Goal: Transaction & Acquisition: Purchase product/service

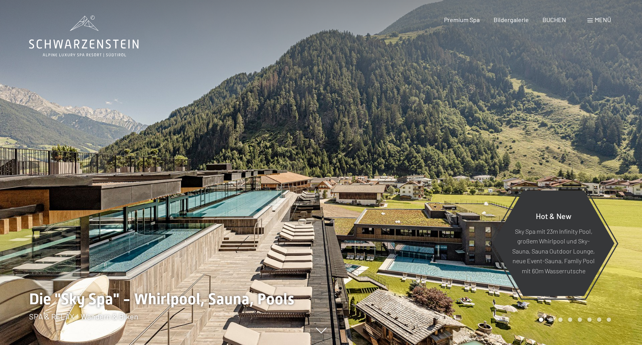
click at [589, 19] on span at bounding box center [590, 21] width 5 height 4
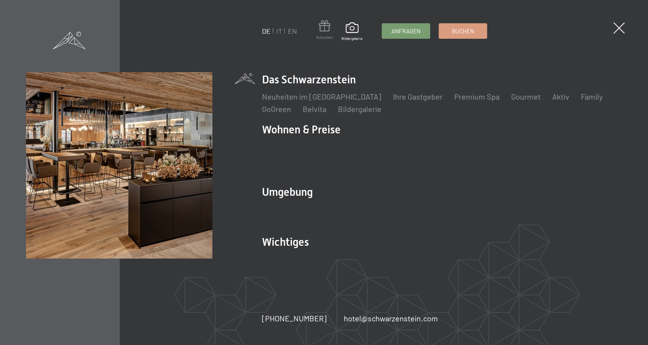
click at [327, 32] on span at bounding box center [324, 27] width 17 height 14
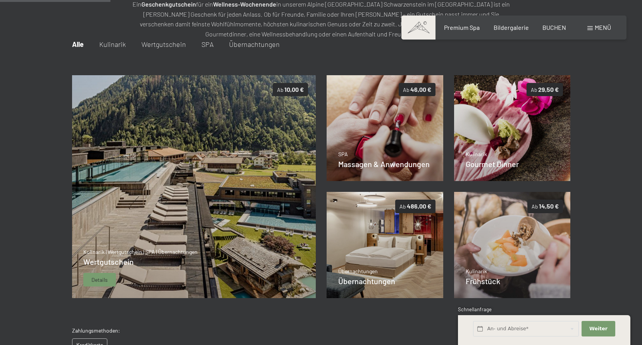
click at [259, 188] on img at bounding box center [194, 186] width 244 height 223
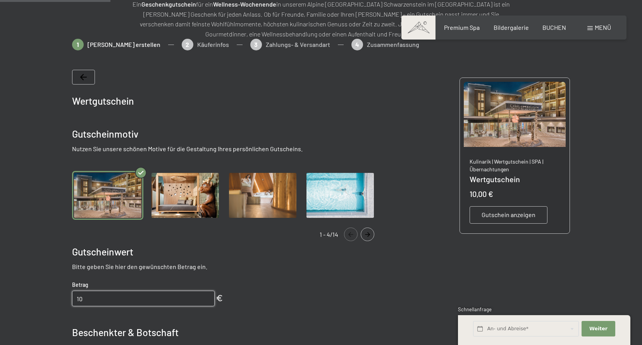
click at [105, 304] on input "10" at bounding box center [143, 299] width 143 height 16
drag, startPoint x: 105, startPoint y: 304, endPoint x: 48, endPoint y: 302, distance: 57.4
click at [48, 302] on div at bounding box center [321, 297] width 587 height 516
type input "30"
click at [317, 285] on div "Wertgutschein Gutscheinmotiv Nutzen Sie unsere schönen Motive für die Gestaltun…" at bounding box center [227, 296] width 310 height 453
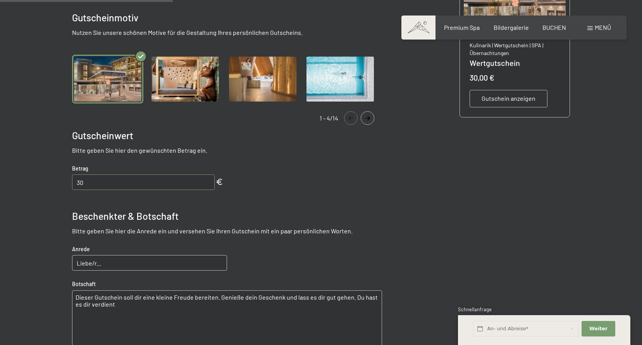
scroll to position [306, 0]
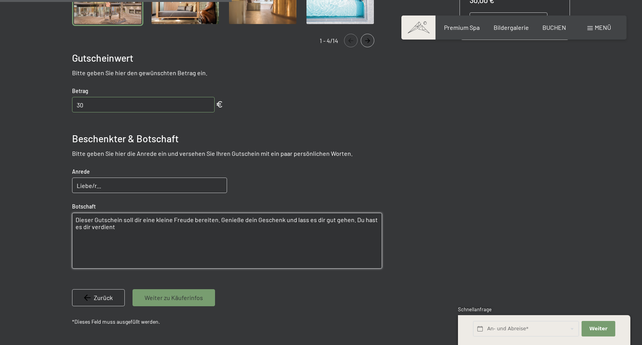
drag, startPoint x: 119, startPoint y: 236, endPoint x: -6, endPoint y: 200, distance: 129.7
click at [0, 200] on html "Buchen Anfragen Premium Spa Bildergalerie BUCHEN Menü DE IT EN Gutschein Bilder…" at bounding box center [321, 291] width 642 height 1195
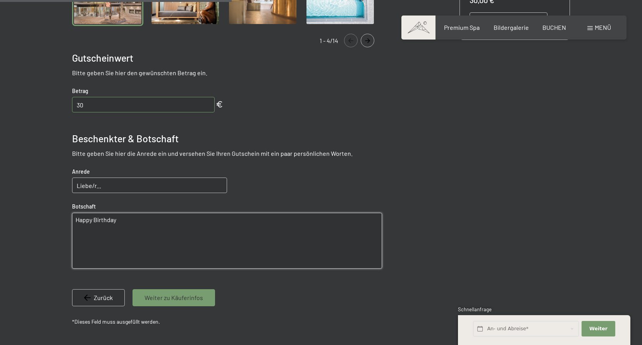
type textarea "Happy Birthday"
click at [150, 299] on span "Weiter zu Käuferinfos" at bounding box center [174, 297] width 59 height 9
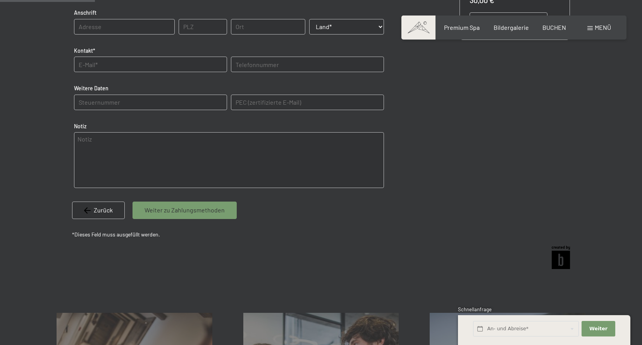
scroll to position [112, 0]
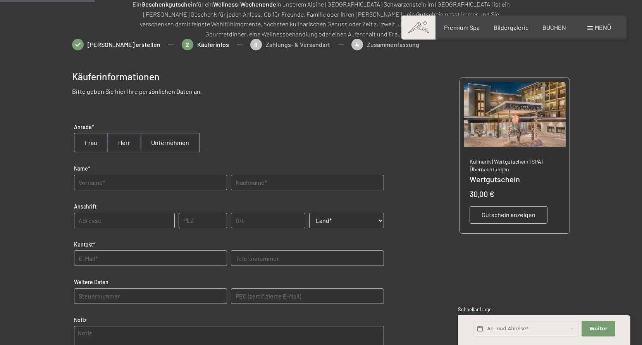
click at [122, 140] on input "radio" at bounding box center [124, 142] width 33 height 19
radio input "true"
click at [121, 186] on input "text" at bounding box center [150, 183] width 153 height 16
type input "[PERSON_NAME]"
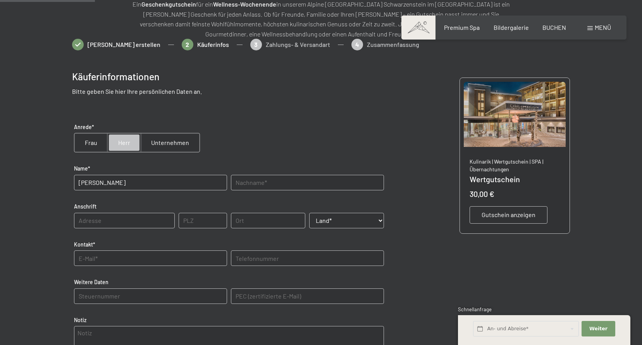
type input "6277"
type input "Zellberg"
select select "AUT"
type input "06601845538"
type E-Mail\) "[EMAIL_ADDRESS][DOMAIN_NAME]"
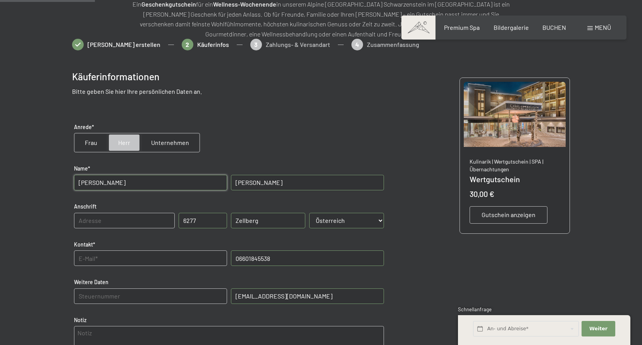
click at [160, 223] on input "text" at bounding box center [124, 221] width 101 height 16
type input "Zellbergeben 78"
click at [160, 256] on input "text" at bounding box center [150, 258] width 153 height 16
drag, startPoint x: 333, startPoint y: 298, endPoint x: 169, endPoint y: 285, distance: 164.4
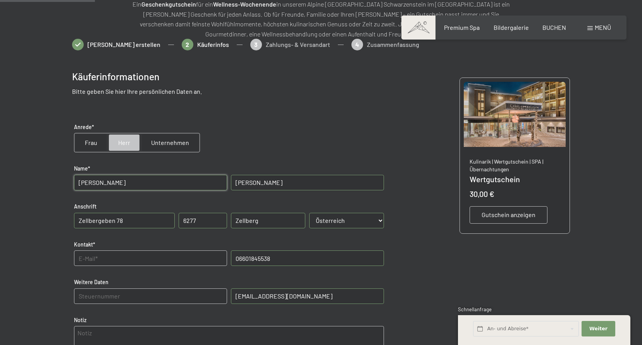
click at [169, 285] on div "Weitere Daten PEC (zertifizierte E-Mail) [EMAIL_ADDRESS][DOMAIN_NAME]" at bounding box center [229, 295] width 314 height 42
click at [144, 257] on input "text" at bounding box center [150, 258] width 153 height 16
type input "[EMAIL_ADDRESS][DOMAIN_NAME]"
drag, startPoint x: 339, startPoint y: 299, endPoint x: 170, endPoint y: 287, distance: 169.4
click at [170, 287] on div "Weitere Daten PEC (zertifizierte E-Mail) [EMAIL_ADDRESS][DOMAIN_NAME]" at bounding box center [229, 295] width 314 height 42
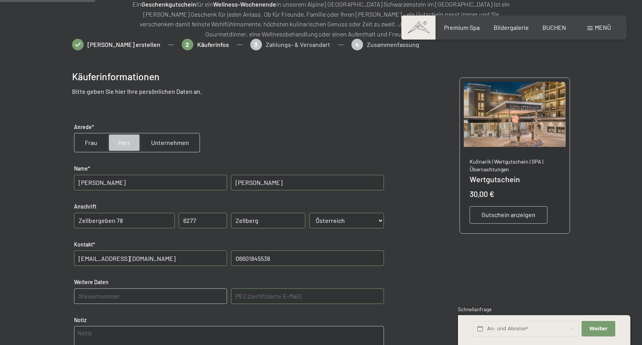
click at [417, 293] on div "Käuferinformationen Bitte geben Sie hier Ihre persönlichen Daten an. Anrede* Fr…" at bounding box center [321, 246] width 498 height 377
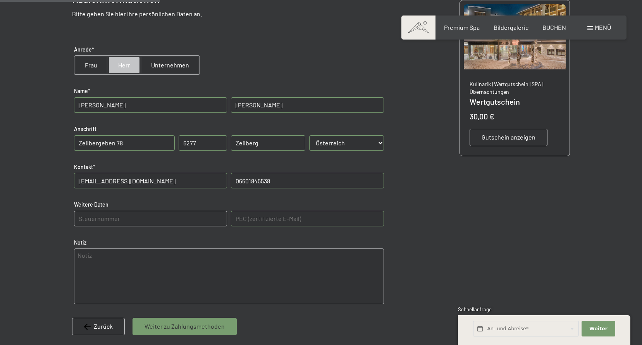
scroll to position [229, 0]
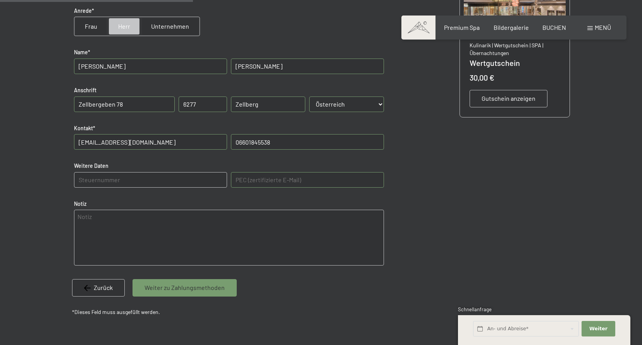
click at [194, 292] on span "Weiter zu Zahlungsmethoden" at bounding box center [185, 287] width 80 height 9
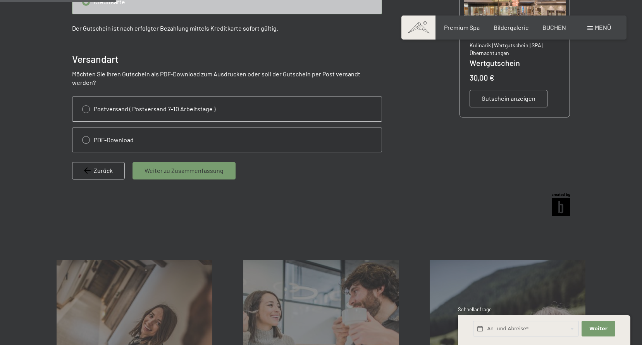
scroll to position [112, 0]
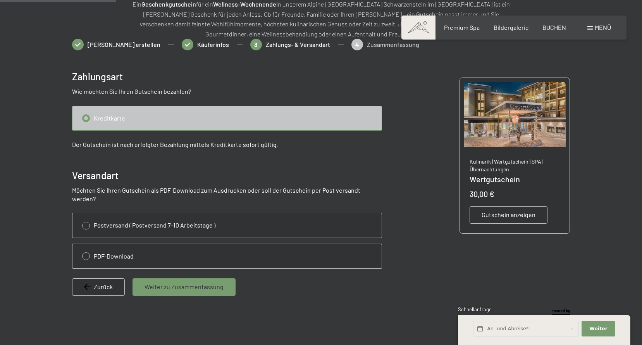
click at [87, 246] on input "radio" at bounding box center [226, 256] width 309 height 24
radio input "true"
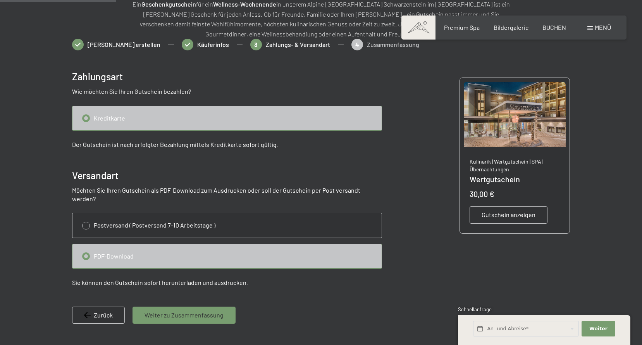
click at [181, 311] on span "Weiter zu Zusammenfassung" at bounding box center [184, 315] width 79 height 9
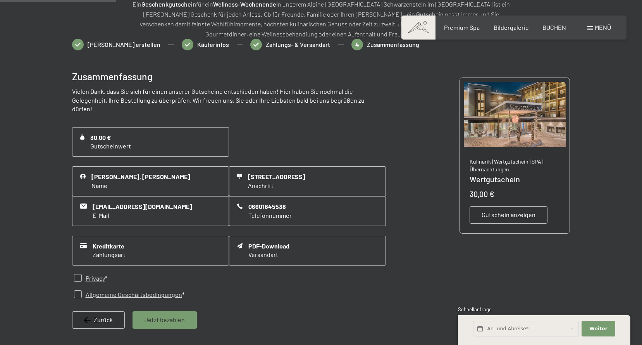
click at [74, 274] on input "checkbox" at bounding box center [78, 278] width 8 height 8
checkbox input "true"
click at [77, 290] on input "checkbox" at bounding box center [78, 294] width 8 height 8
checkbox input "true"
click at [149, 315] on span "Jetzt bezahlen" at bounding box center [165, 319] width 40 height 9
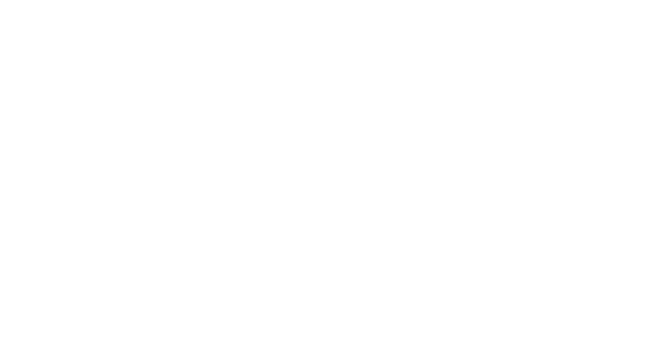
scroll to position [0, 0]
